Goal: Task Accomplishment & Management: Use online tool/utility

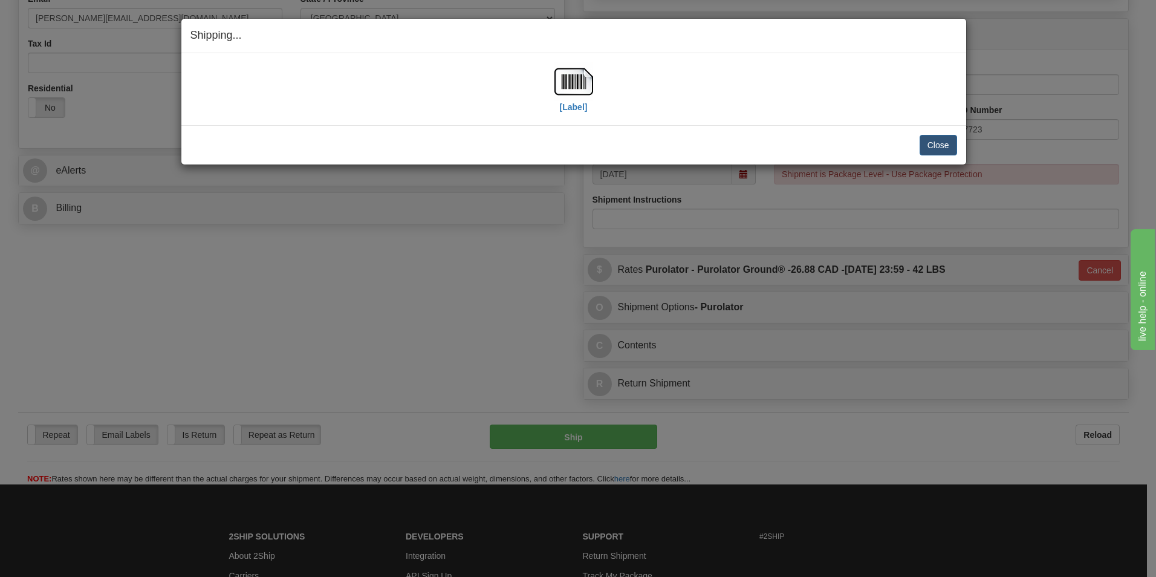
scroll to position [363, 0]
click at [934, 148] on button "Close" at bounding box center [938, 145] width 37 height 21
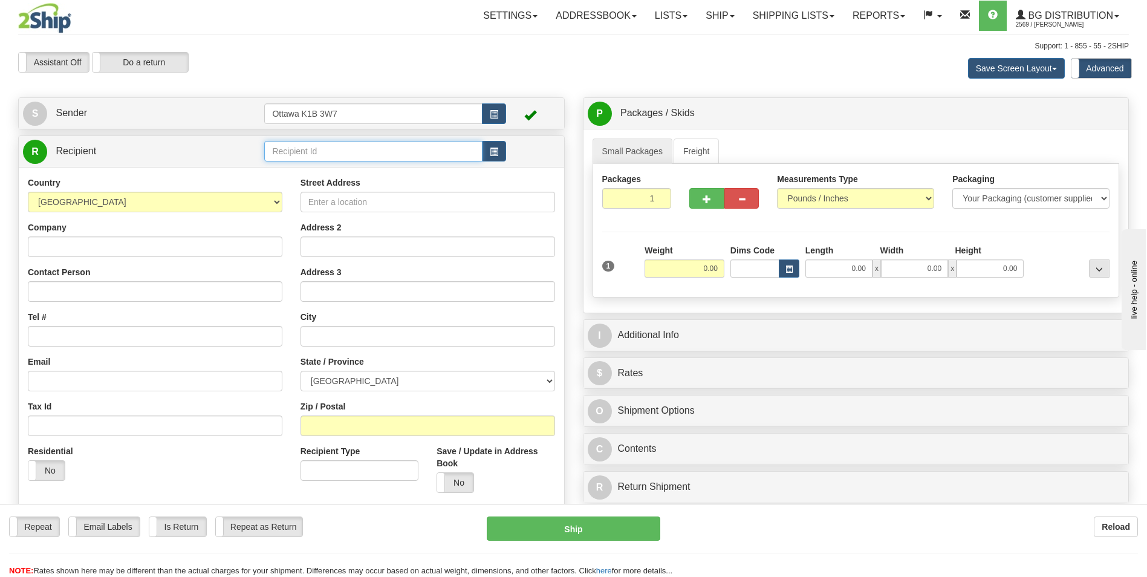
click at [321, 150] on input "text" at bounding box center [373, 151] width 218 height 21
click at [313, 168] on div "60586" at bounding box center [371, 169] width 206 height 13
type input "60586"
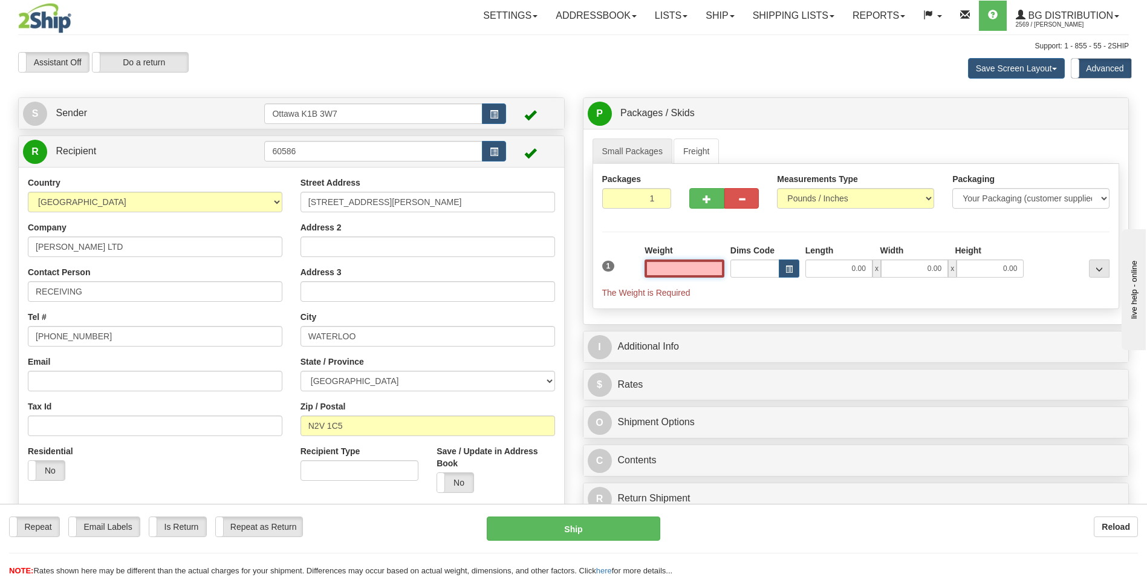
click at [703, 270] on input "text" at bounding box center [685, 268] width 80 height 18
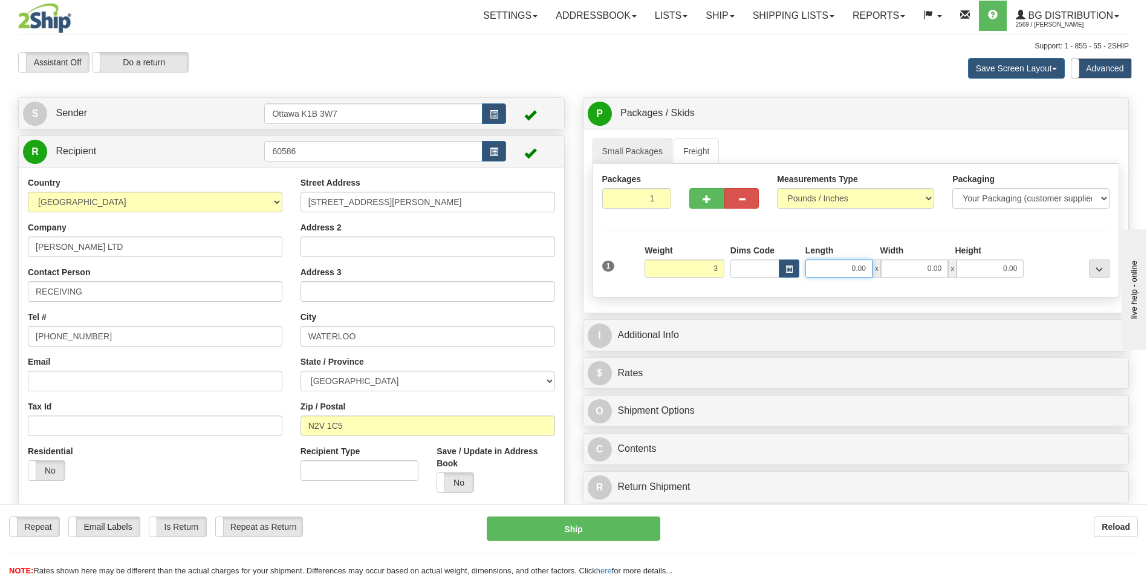
click at [839, 268] on input "0.00" at bounding box center [838, 268] width 67 height 18
type input "3.00"
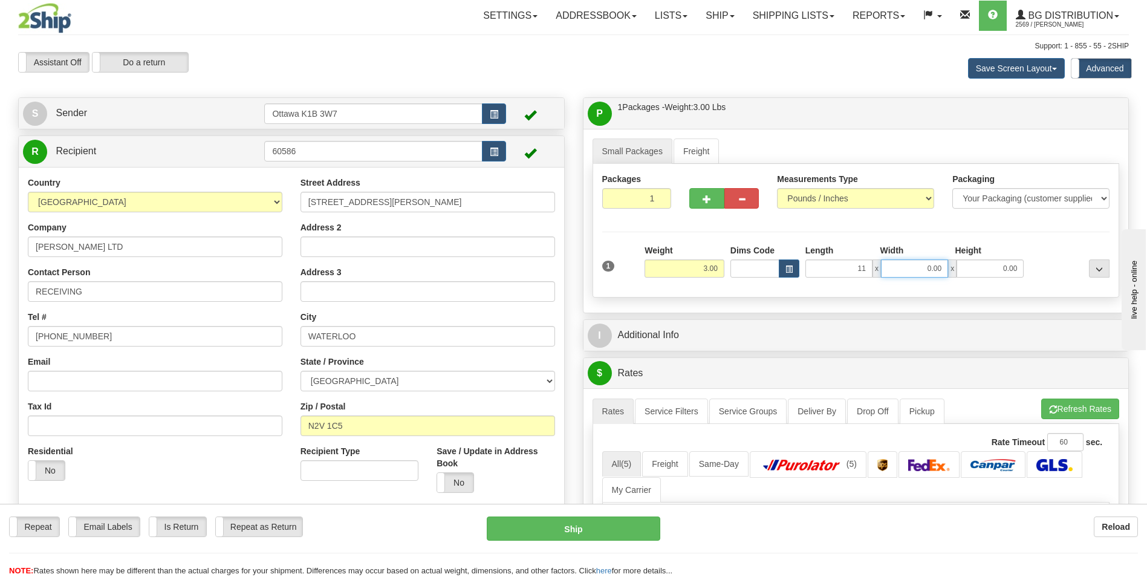
type input "11.00"
type input "5.00"
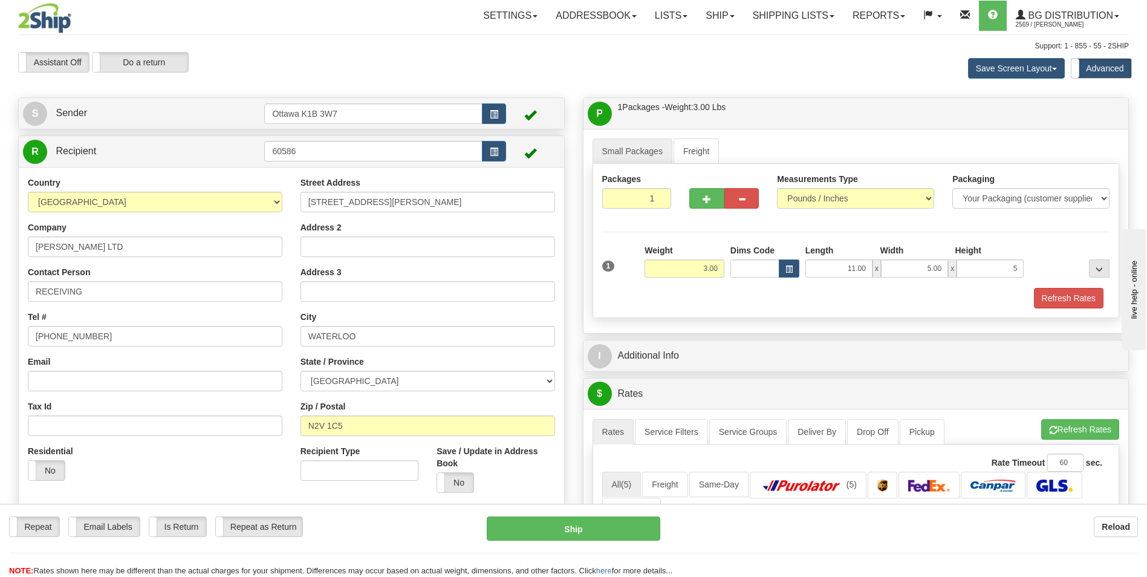
type input "5.00"
click at [745, 300] on div "Refresh Rates" at bounding box center [856, 298] width 514 height 21
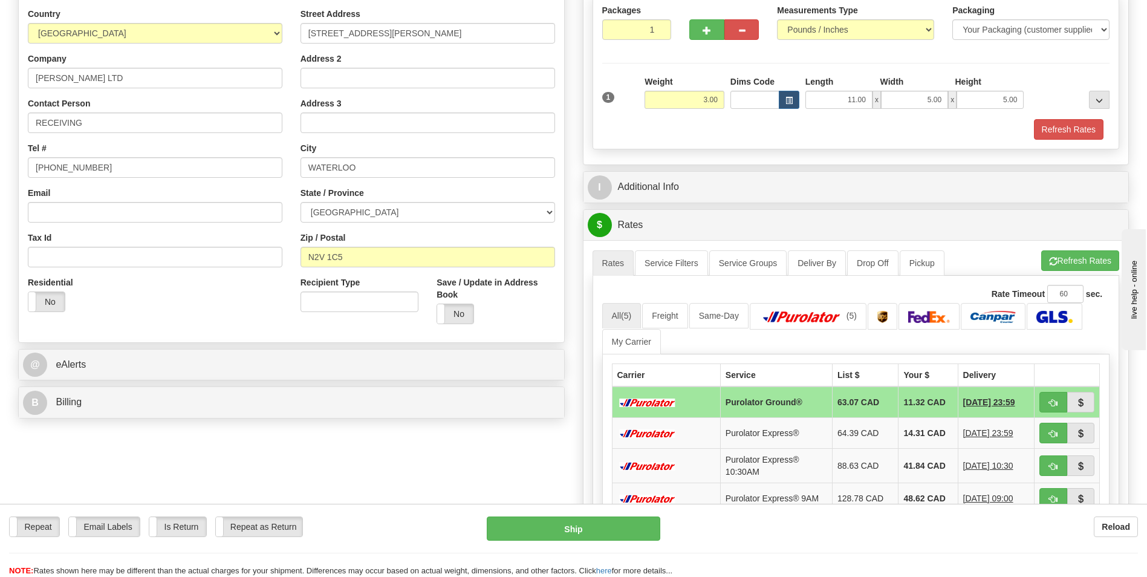
scroll to position [181, 0]
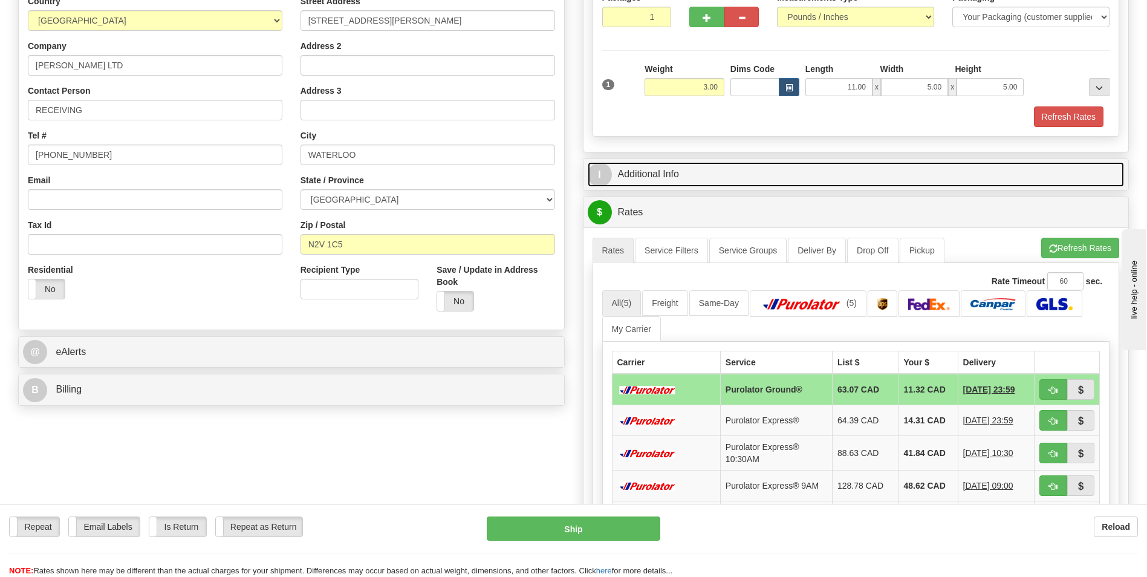
click at [678, 172] on link "I Additional Info" at bounding box center [856, 174] width 537 height 25
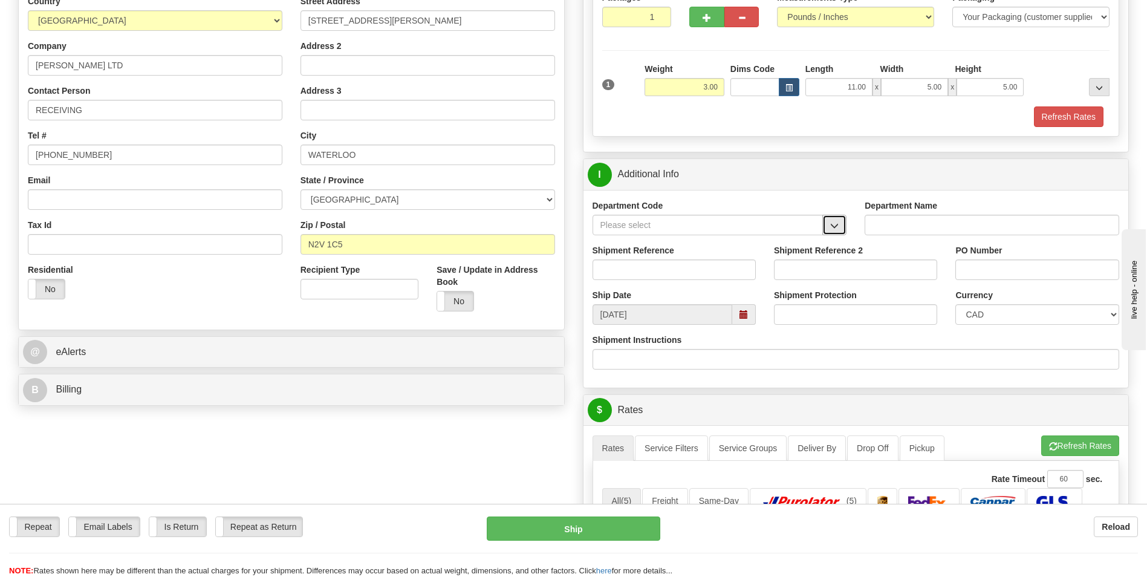
click at [831, 220] on button "button" at bounding box center [834, 225] width 24 height 21
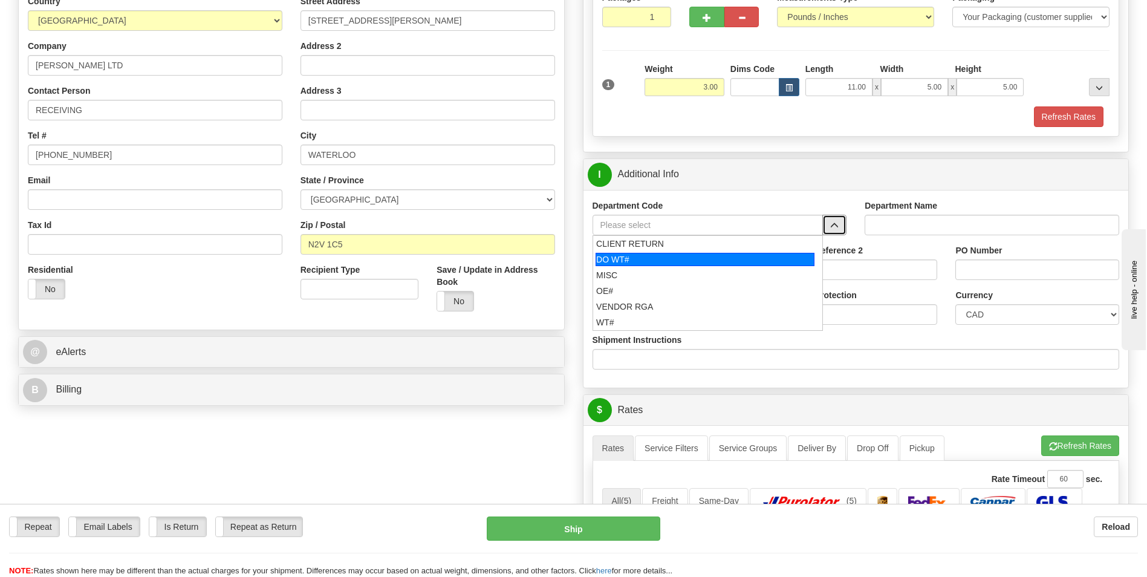
click at [688, 256] on div "DO WT#" at bounding box center [705, 259] width 219 height 13
type input "DO WT#"
type input "DIRECT ORDERS"
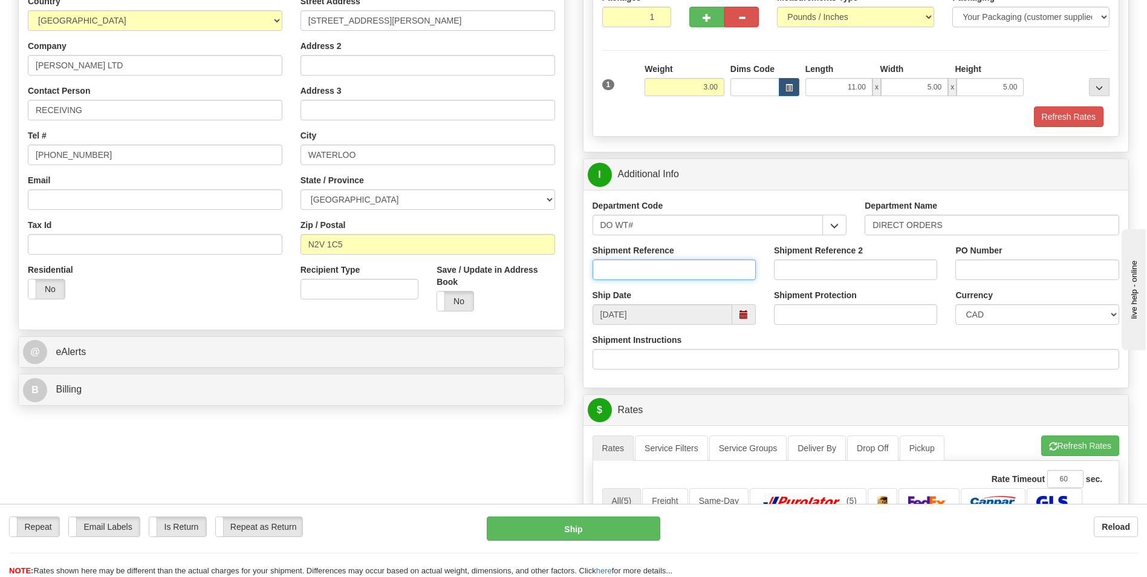
click at [633, 274] on input "Shipment Reference" at bounding box center [674, 269] width 163 height 21
type input "167265-00"
click at [1008, 279] on input "PO Number" at bounding box center [1036, 269] width 163 height 21
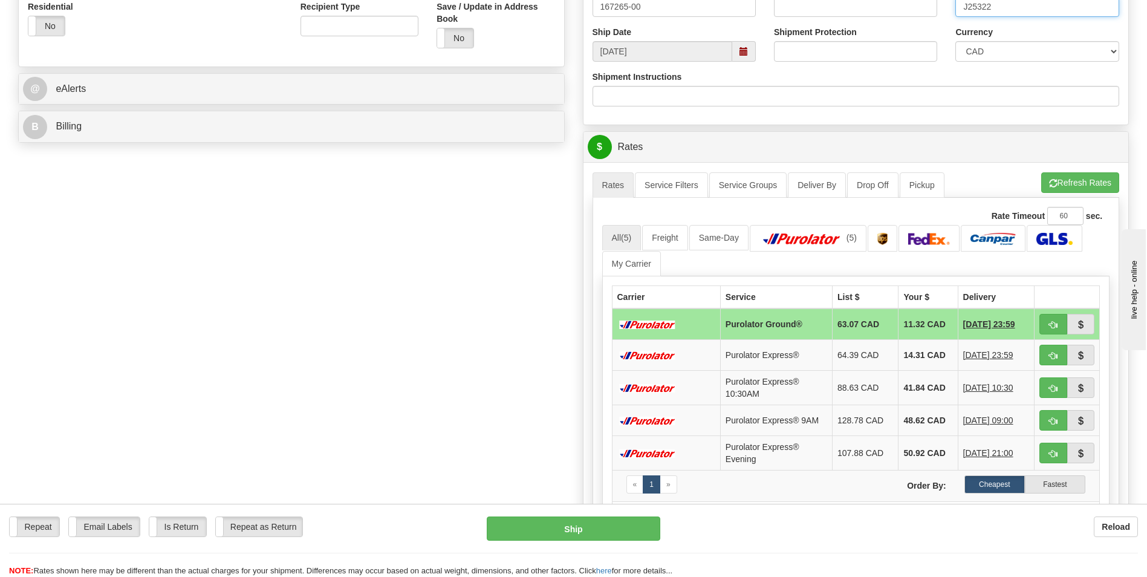
scroll to position [484, 0]
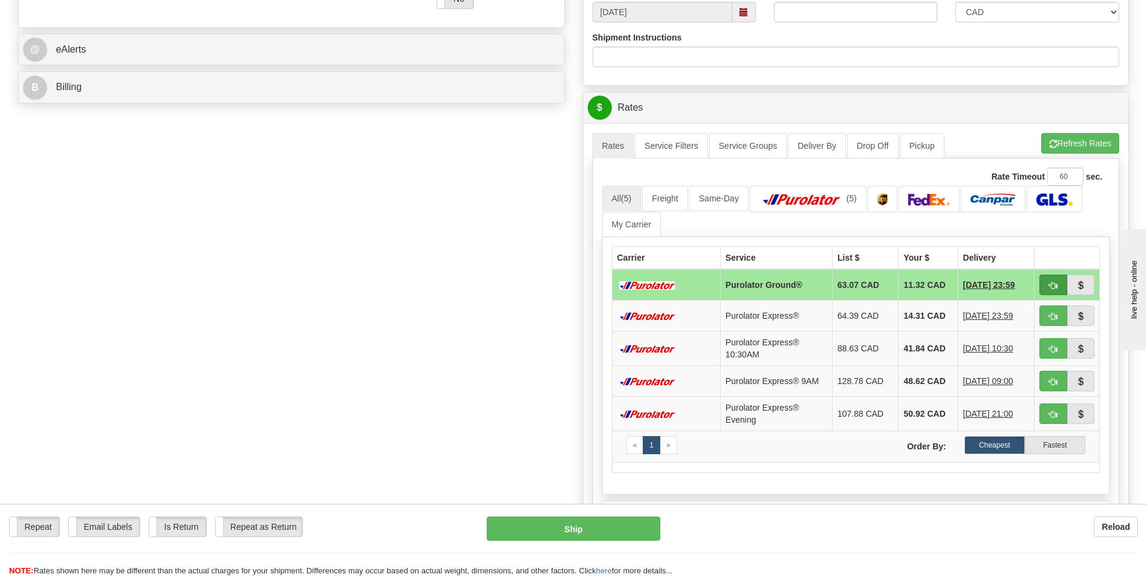
type input "J25322"
click at [1047, 281] on button "button" at bounding box center [1053, 284] width 28 height 21
type input "260"
click at [1051, 283] on span "button" at bounding box center [1053, 286] width 8 height 8
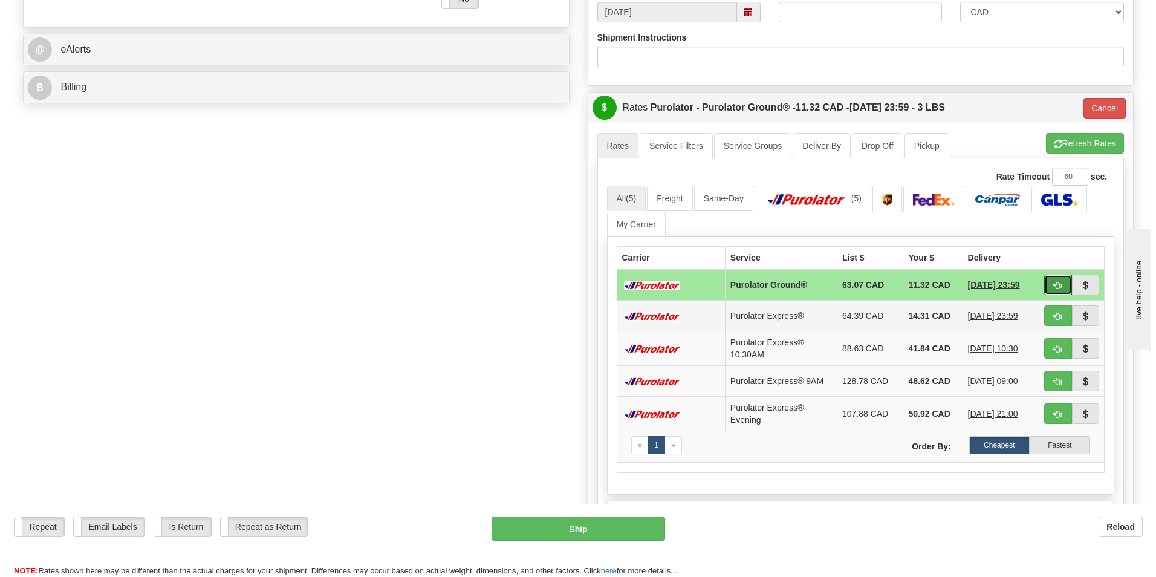
scroll to position [605, 0]
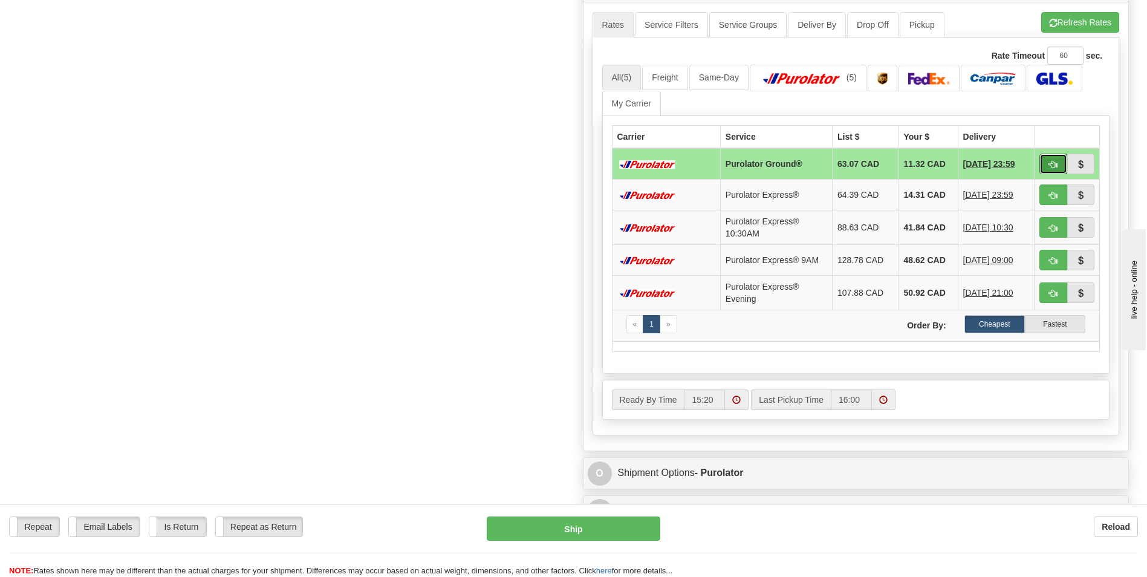
click at [1055, 161] on span "button" at bounding box center [1053, 165] width 8 height 8
click at [620, 529] on button "Ship" at bounding box center [573, 528] width 173 height 24
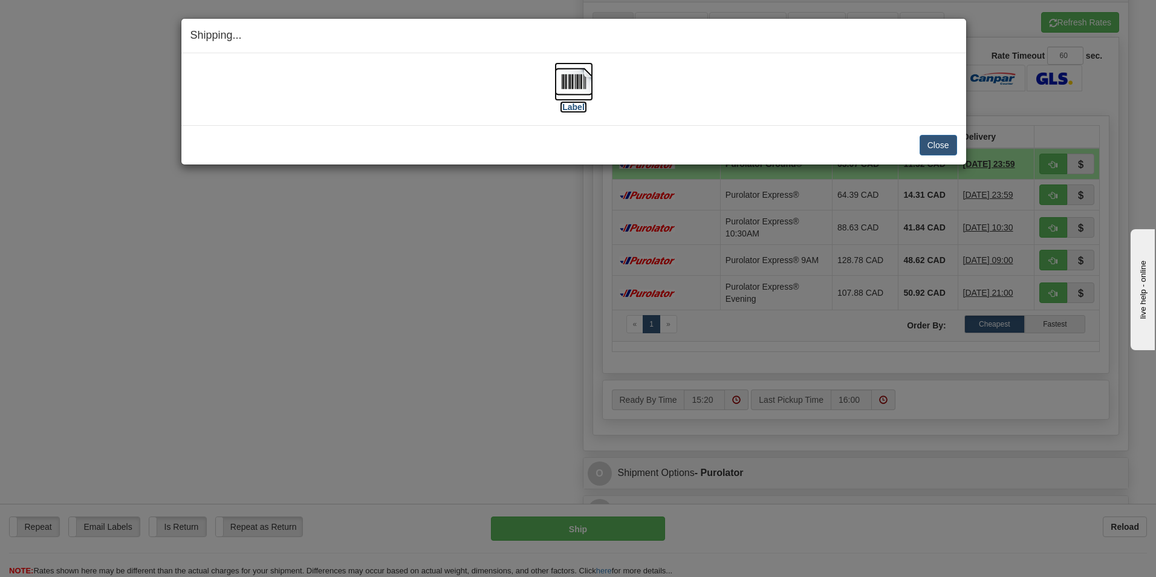
click at [570, 105] on label "[Label]" at bounding box center [574, 107] width 28 height 12
click at [940, 147] on button "Close" at bounding box center [938, 145] width 37 height 21
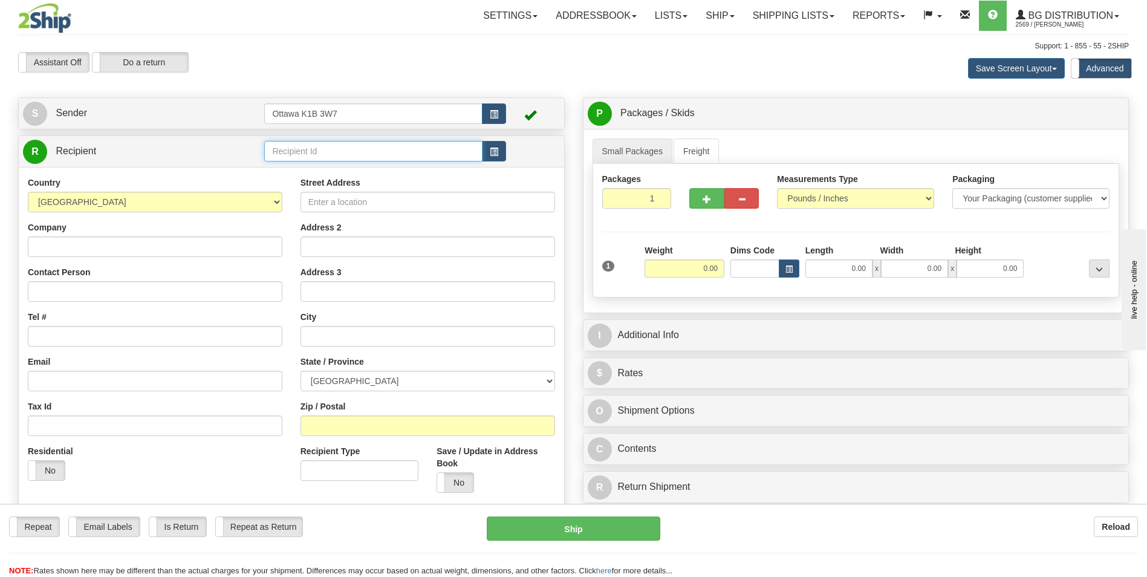
click at [318, 150] on input "text" at bounding box center [373, 151] width 218 height 21
click at [317, 170] on div "60163" at bounding box center [371, 169] width 206 height 13
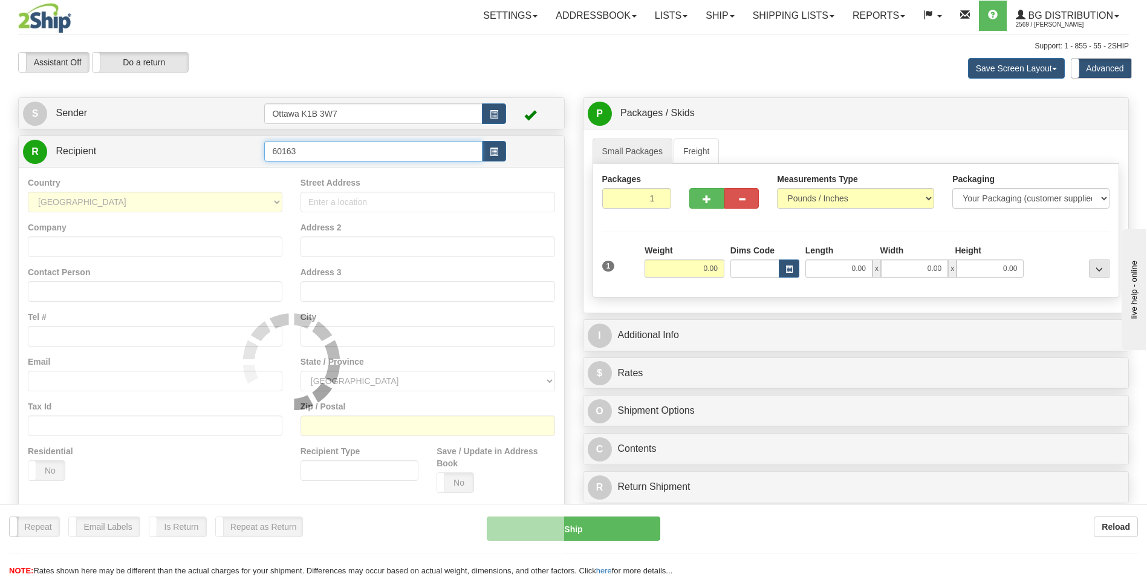
type input "60163"
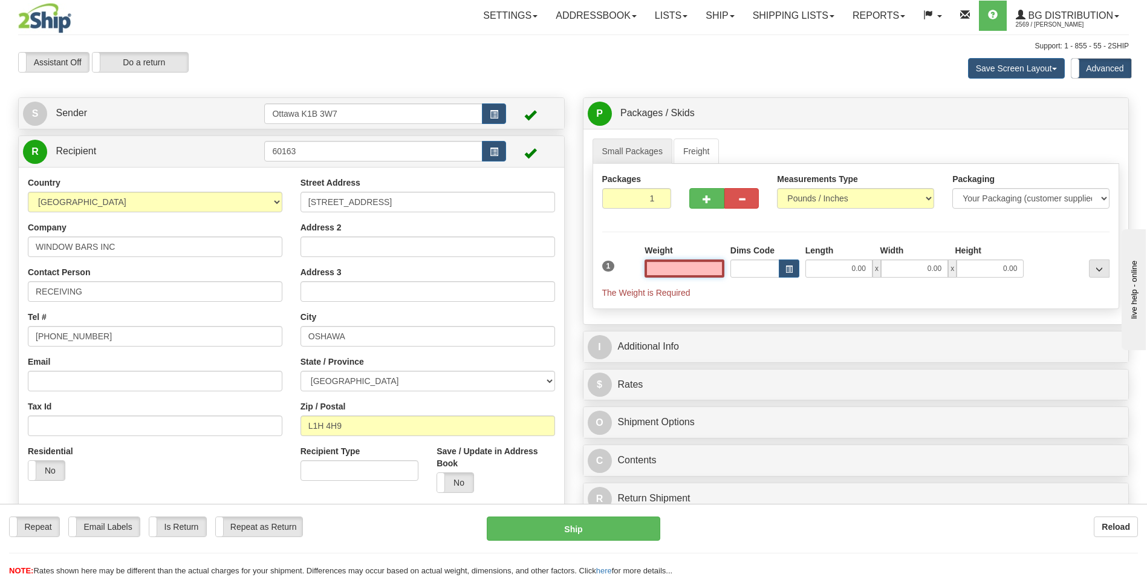
click at [709, 267] on input "text" at bounding box center [685, 268] width 80 height 18
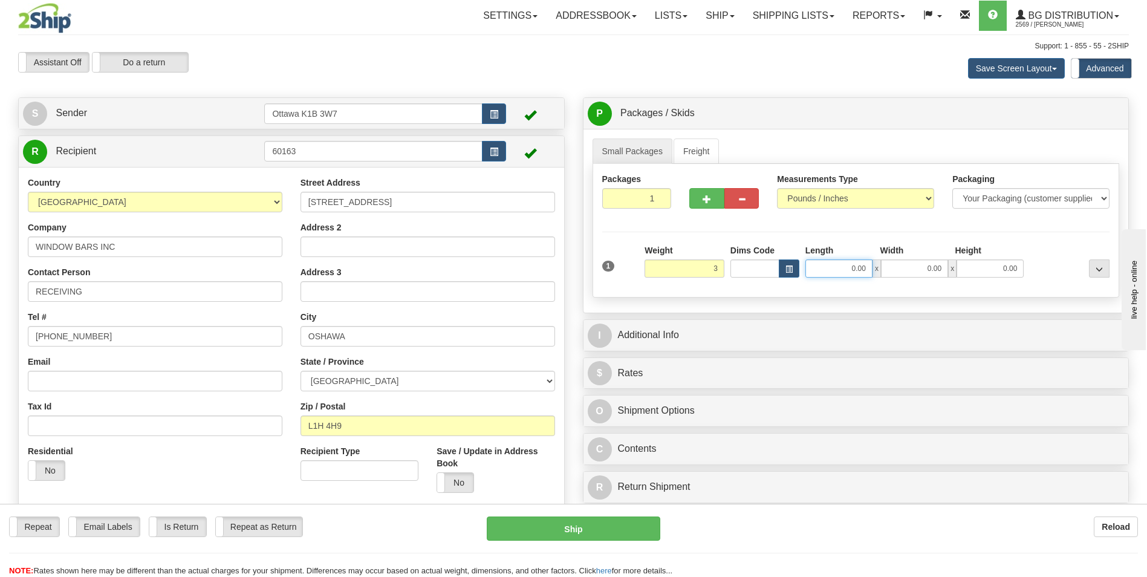
click at [826, 270] on input "0.00" at bounding box center [838, 268] width 67 height 18
type input "3.00"
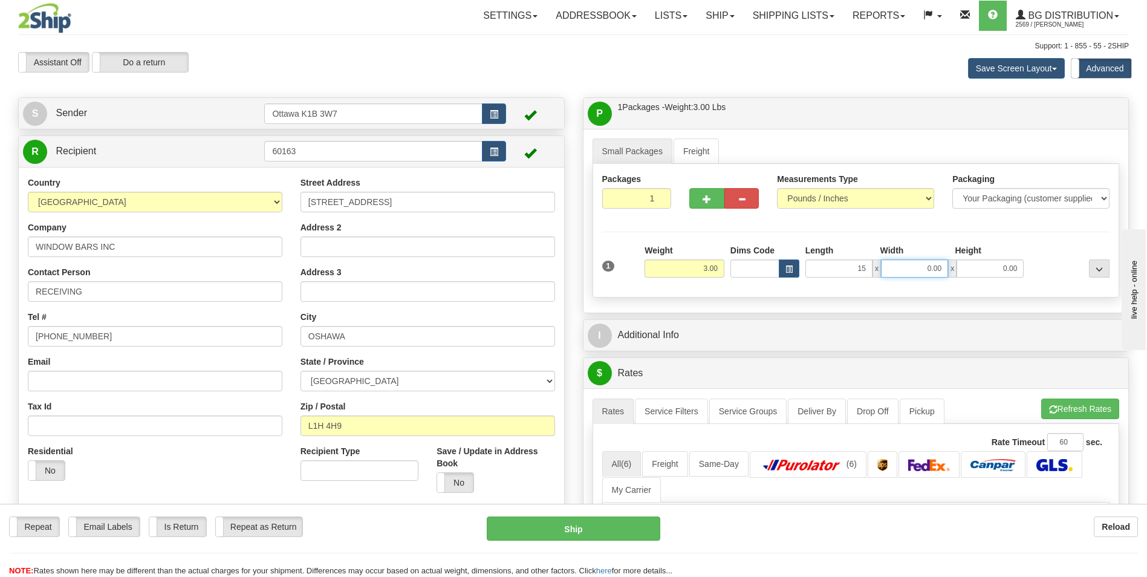
type input "15.00"
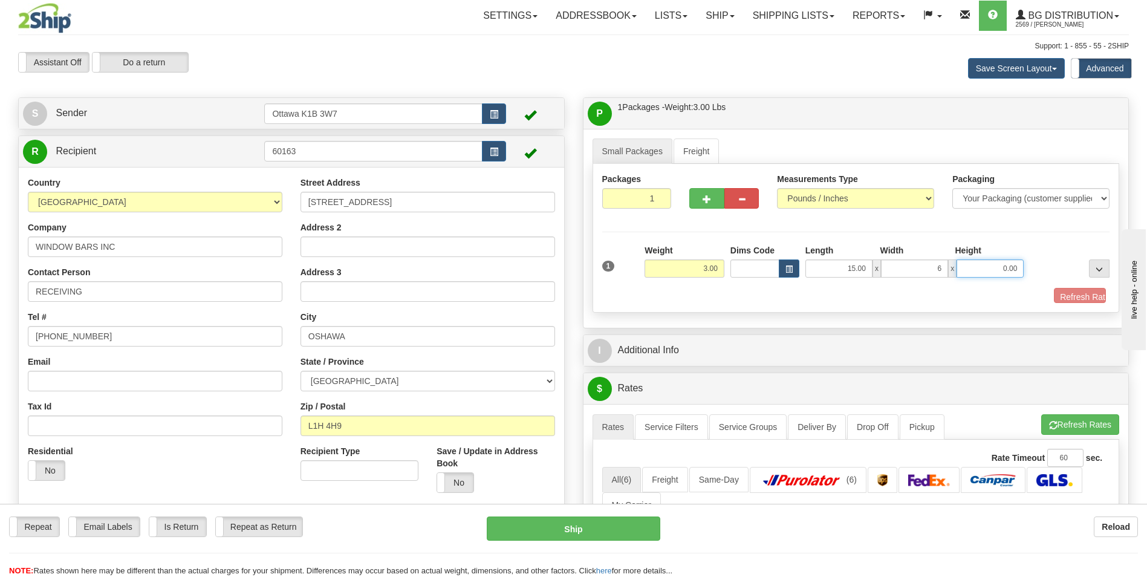
type input "6.00"
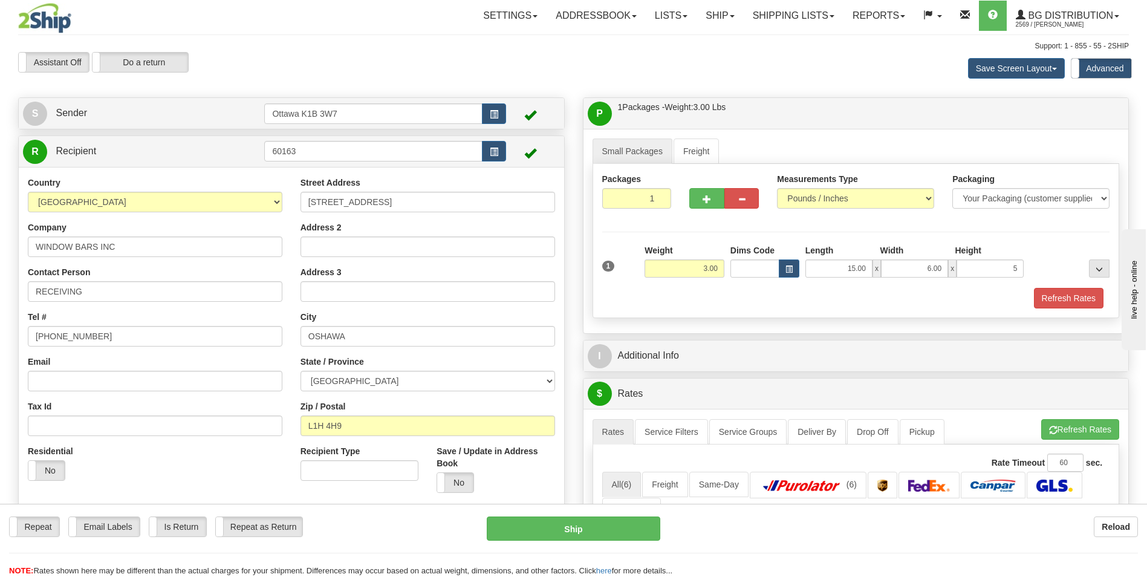
type input "5.00"
click at [744, 291] on div "Refresh Rates" at bounding box center [856, 298] width 514 height 21
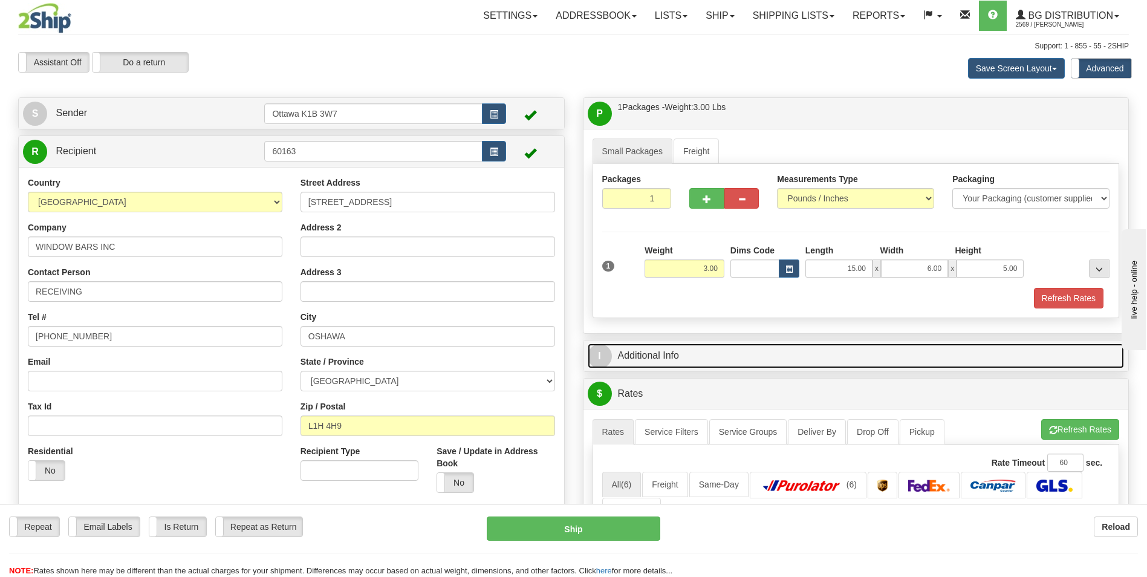
click at [706, 351] on link "I Additional Info" at bounding box center [856, 355] width 537 height 25
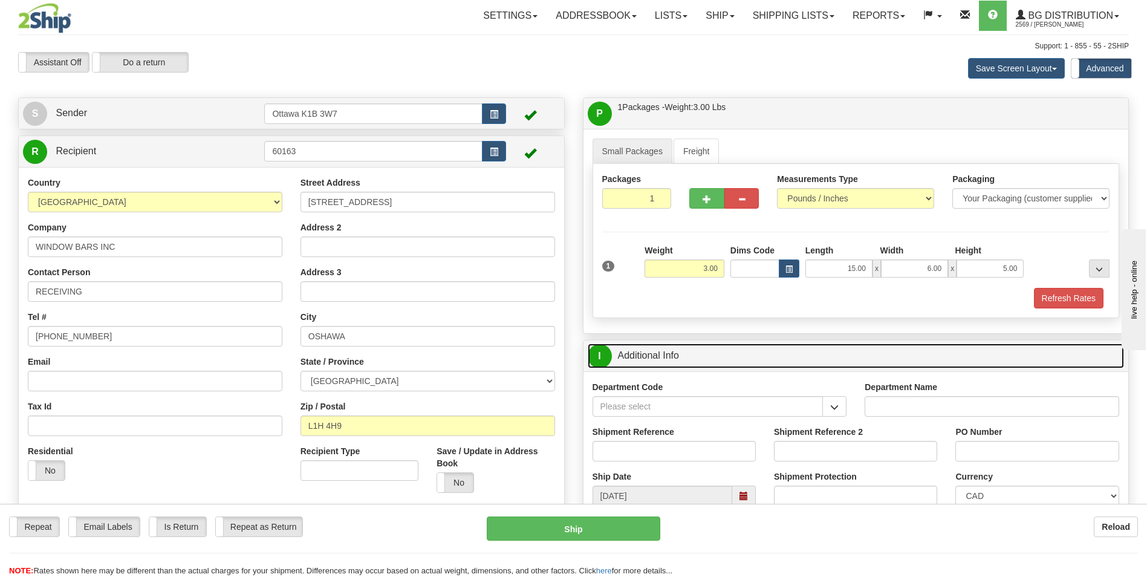
scroll to position [60, 0]
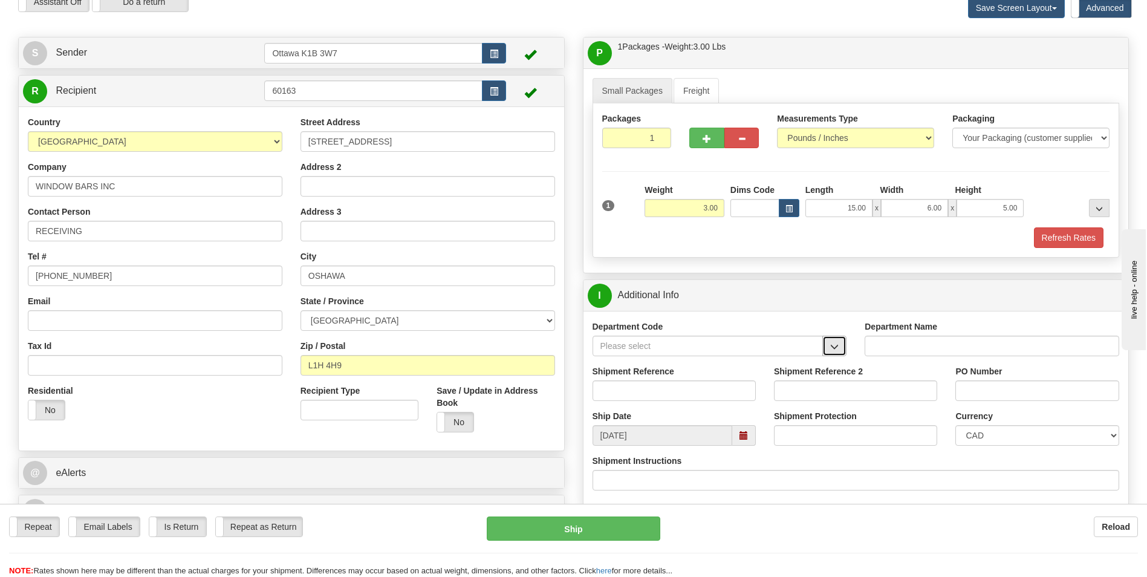
click at [831, 348] on span "button" at bounding box center [834, 347] width 8 height 8
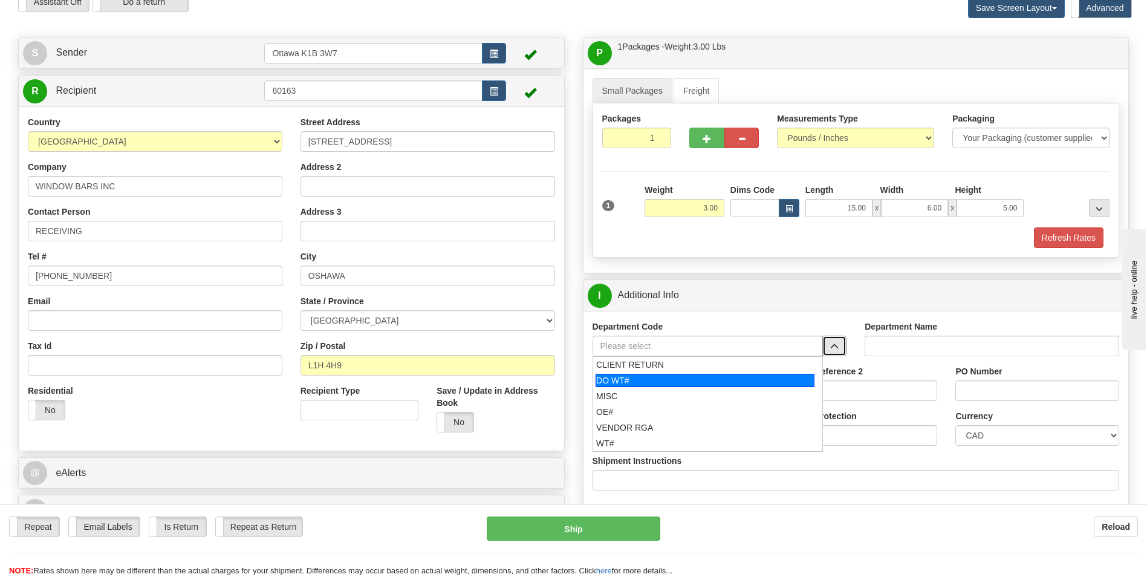
click at [712, 377] on div "DO WT#" at bounding box center [705, 380] width 219 height 13
type input "DO WT#"
type input "DIRECT ORDERS"
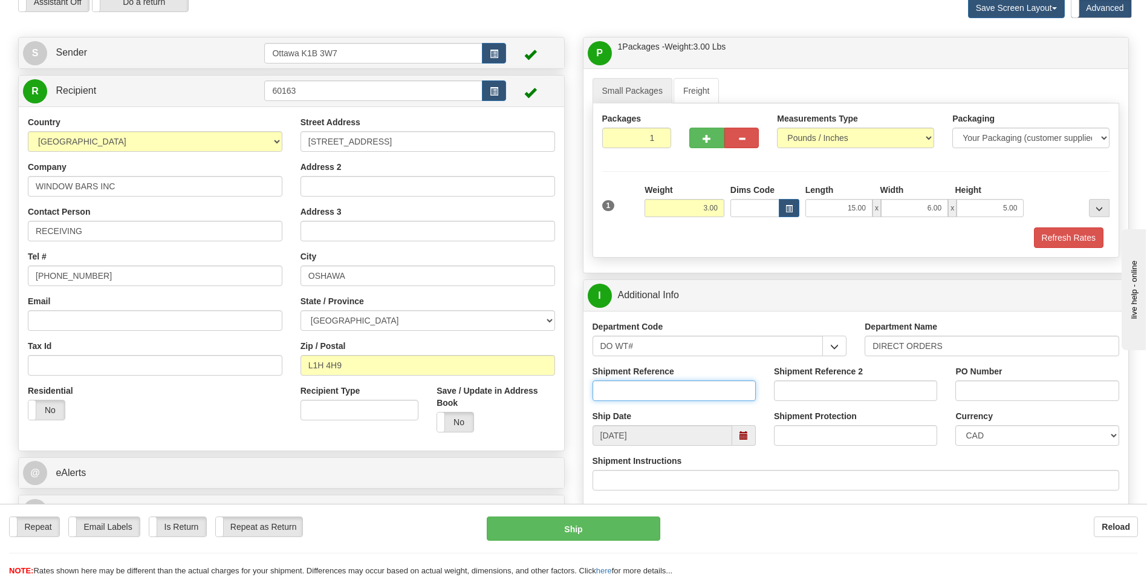
click at [687, 394] on input "Shipment Reference" at bounding box center [674, 390] width 163 height 21
type input "167276-00"
click at [988, 394] on input "PO Number" at bounding box center [1036, 390] width 163 height 21
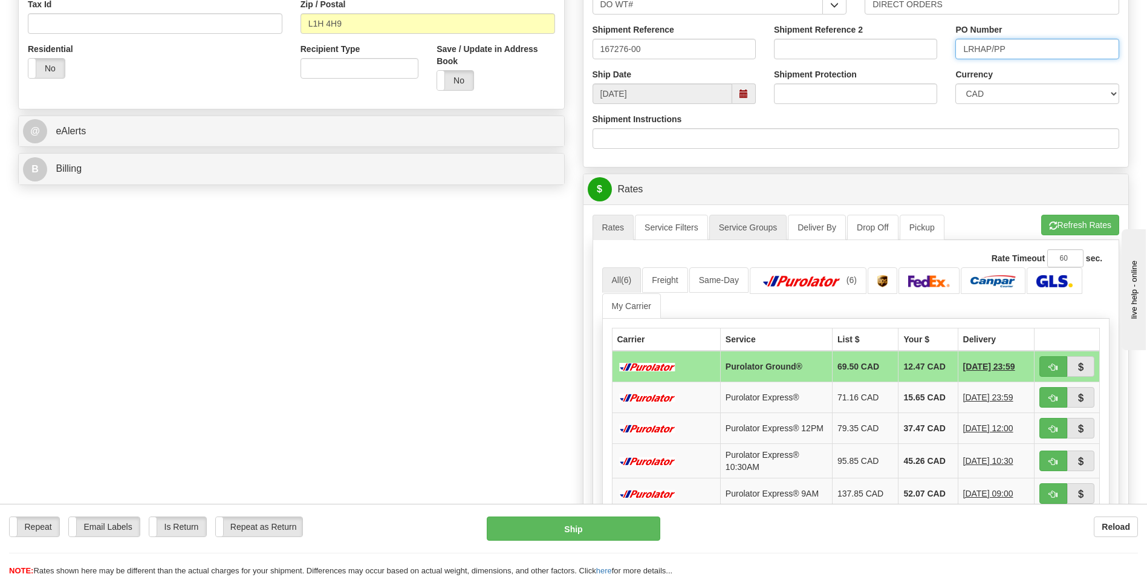
scroll to position [423, 0]
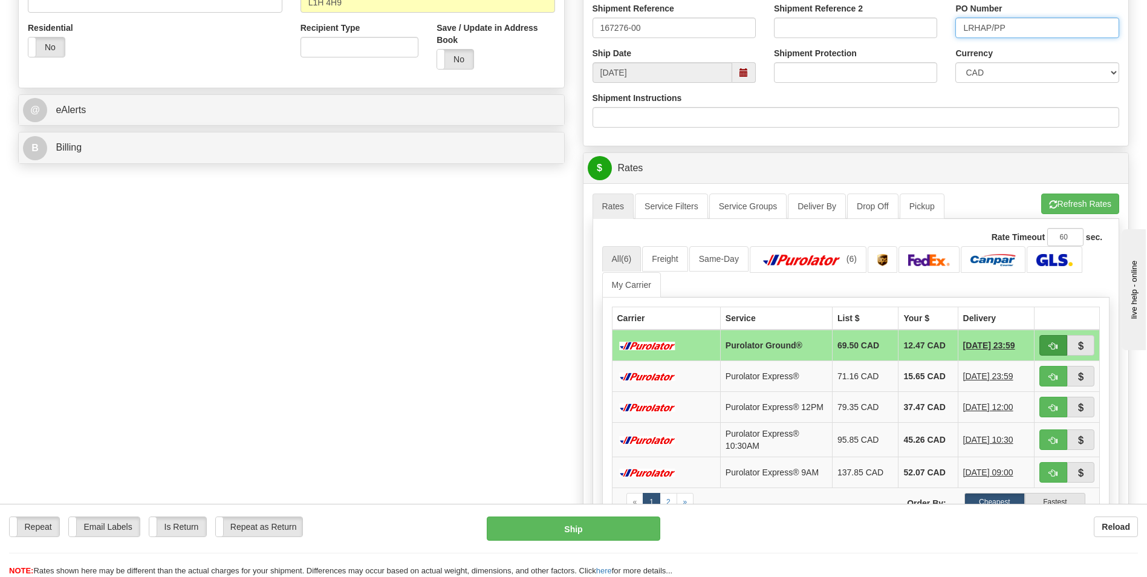
type input "LRHAP/PP"
click at [1045, 345] on button "button" at bounding box center [1053, 345] width 28 height 21
type input "260"
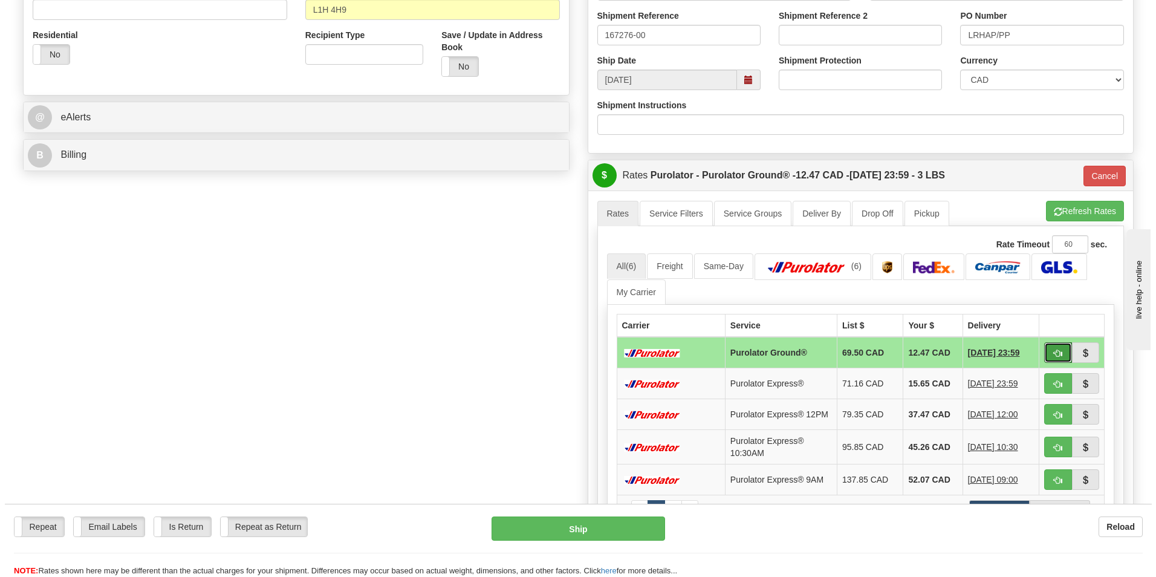
scroll to position [484, 0]
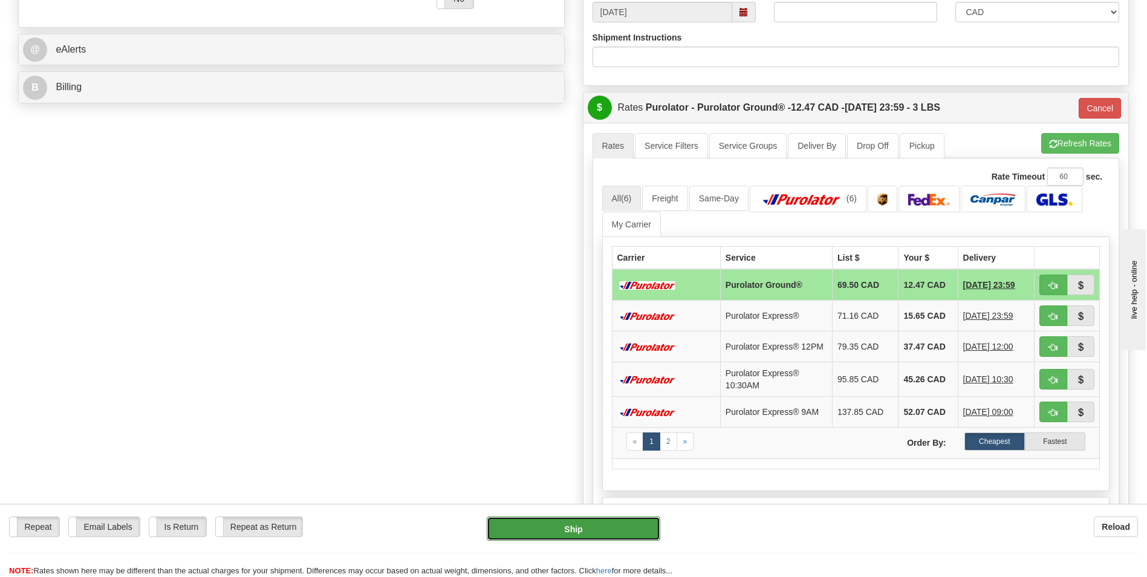
click at [596, 535] on button "Ship" at bounding box center [573, 528] width 173 height 24
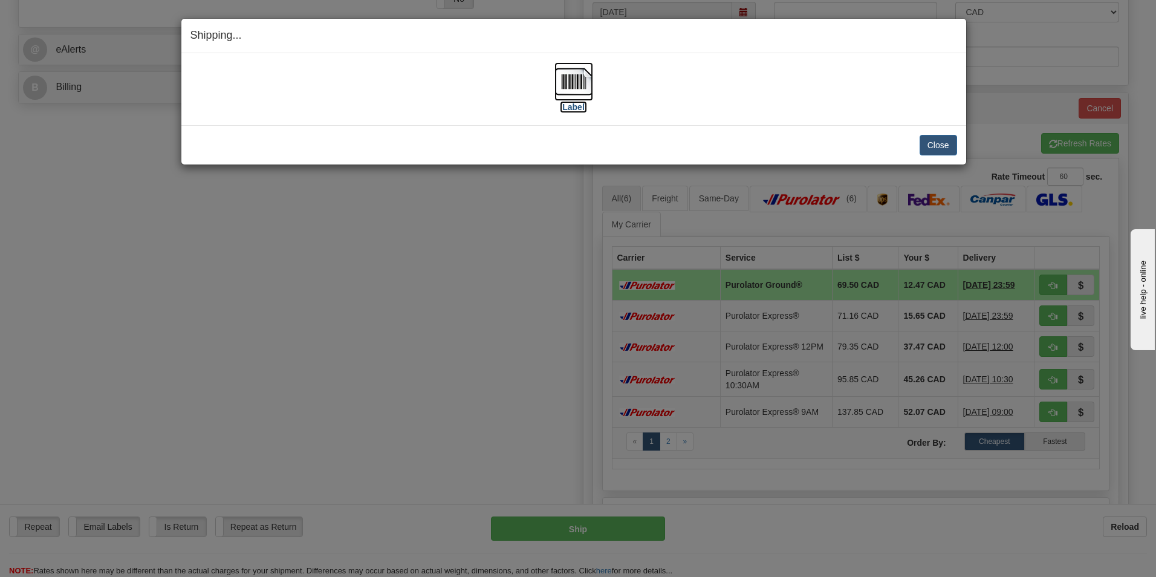
click at [581, 109] on label "[Label]" at bounding box center [574, 107] width 28 height 12
